Goal: Register for event/course

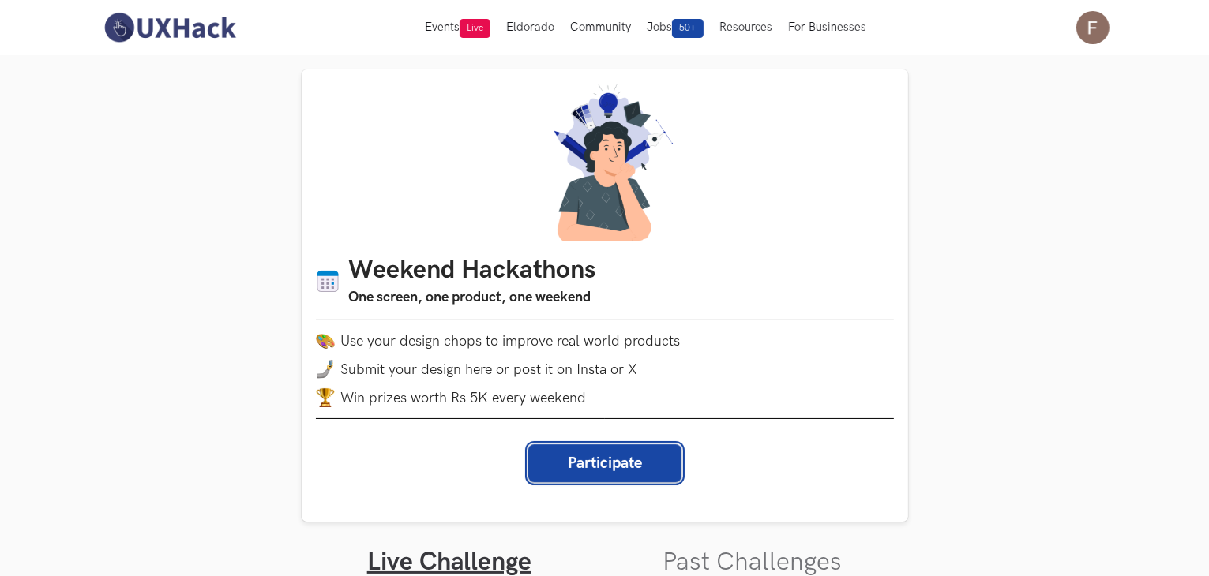
click at [611, 472] on button "Participate" at bounding box center [604, 464] width 153 height 38
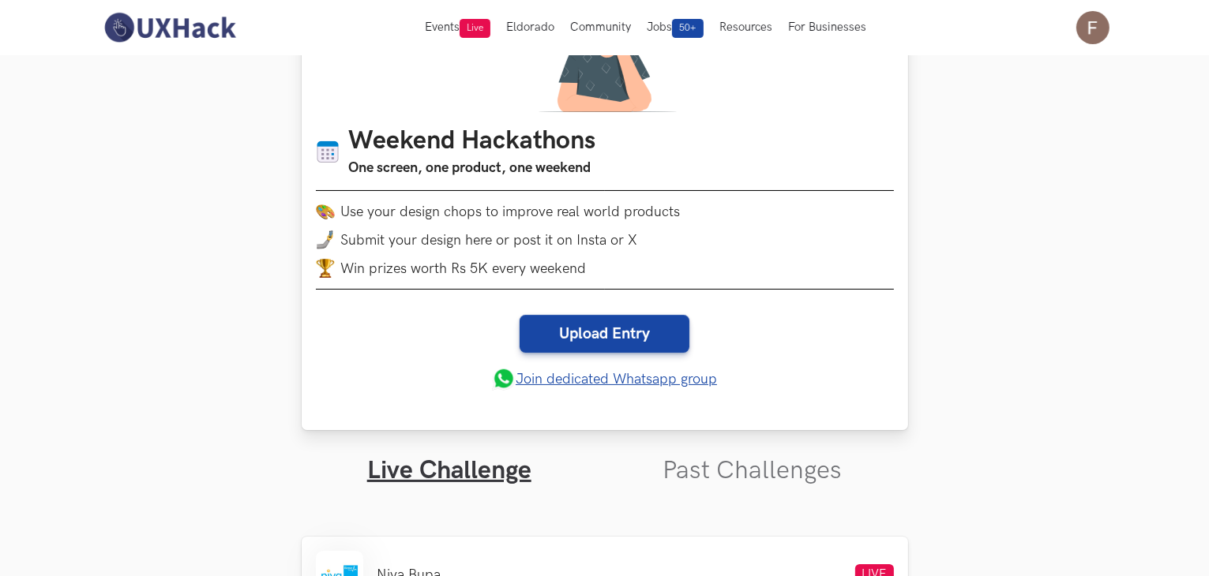
scroll to position [135, 0]
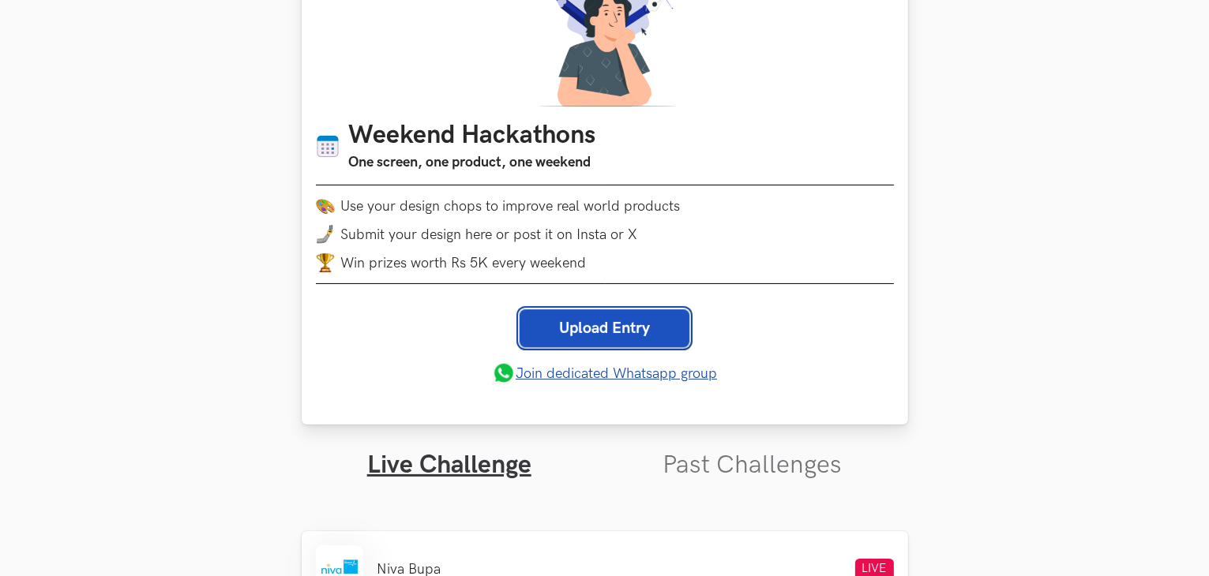
click at [636, 325] on link "Upload Entry" at bounding box center [605, 329] width 170 height 38
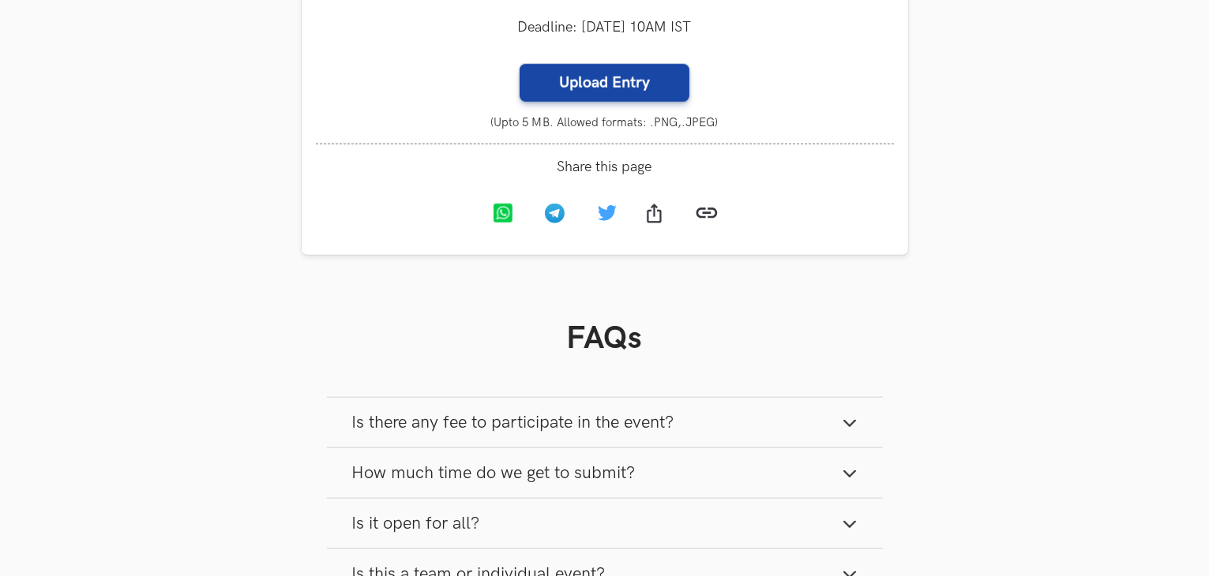
scroll to position [1723, 0]
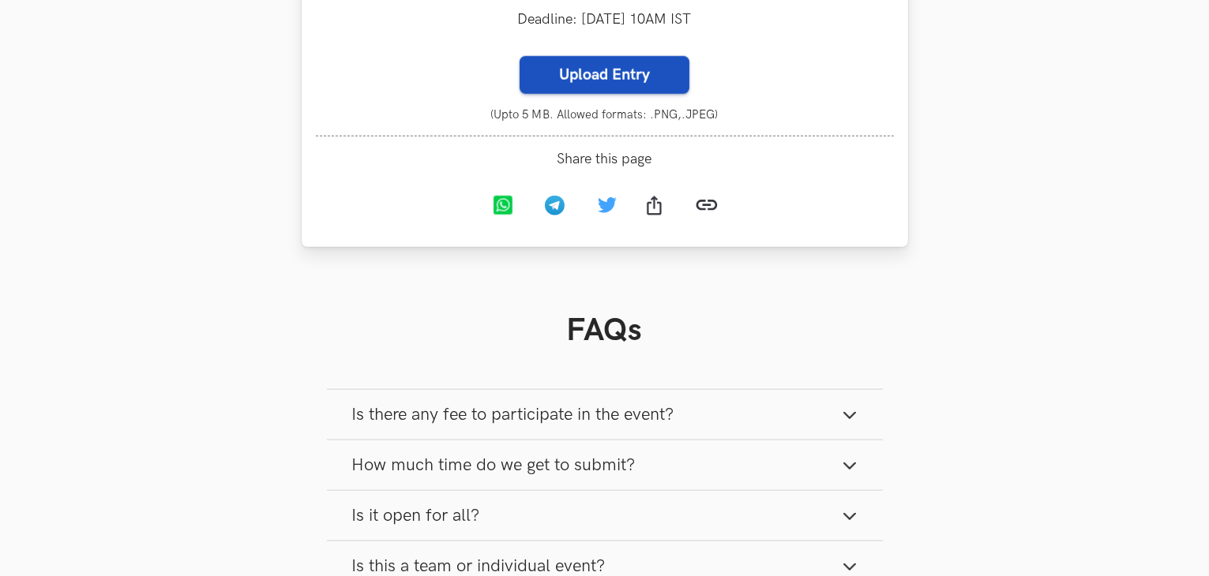
click at [625, 83] on label "Upload Entry" at bounding box center [605, 75] width 170 height 38
click at [520, 56] on input "Upload Entry" at bounding box center [519, 55] width 1 height 1
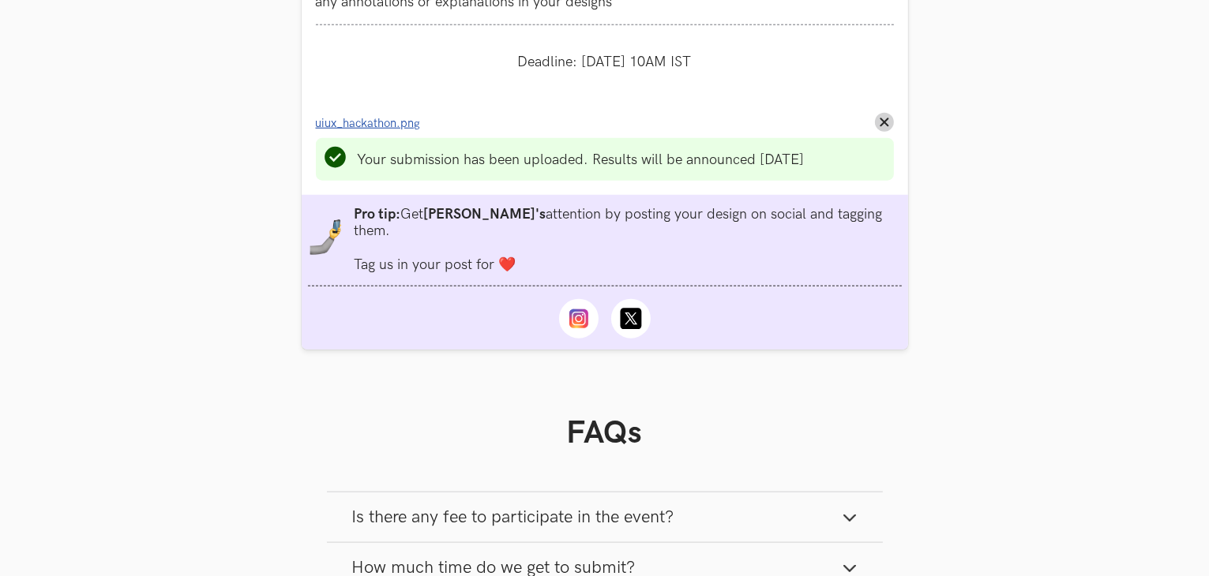
scroll to position [1669, 0]
